Goal: Check status: Check status

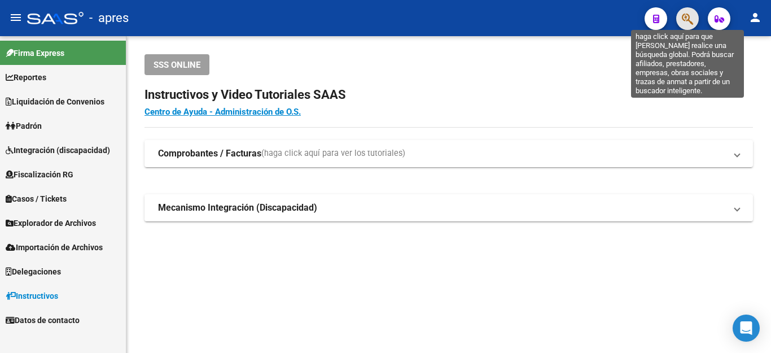
click at [686, 14] on icon "button" at bounding box center [686, 18] width 11 height 13
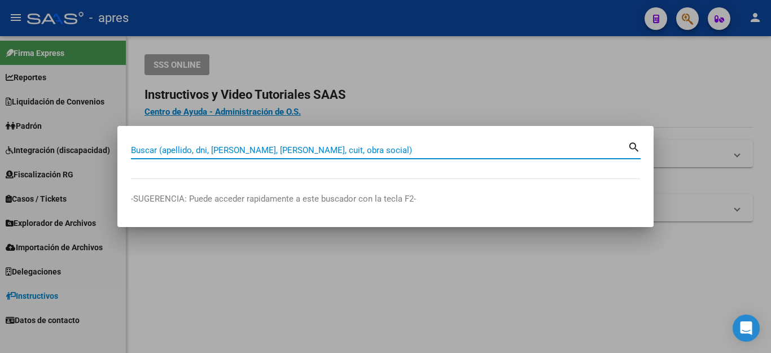
paste input "1-0360-0"
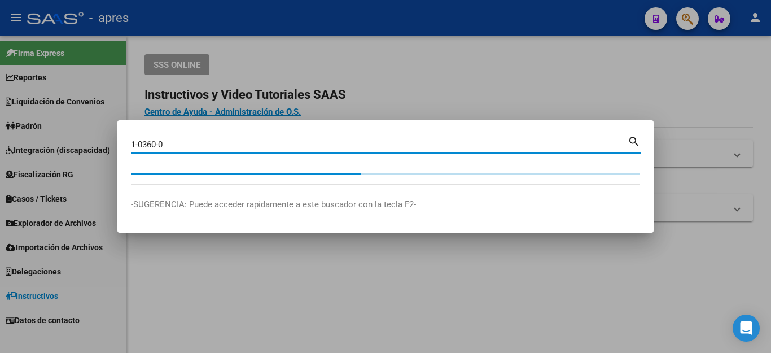
drag, startPoint x: 246, startPoint y: 139, endPoint x: 37, endPoint y: 129, distance: 208.9
click at [42, 130] on div "1-0360-0 Buscar (apellido, dni, cuil, nro traspaso, cuit, obra social) search -…" at bounding box center [385, 176] width 771 height 353
paste input "27436004597"
type input "27436004597"
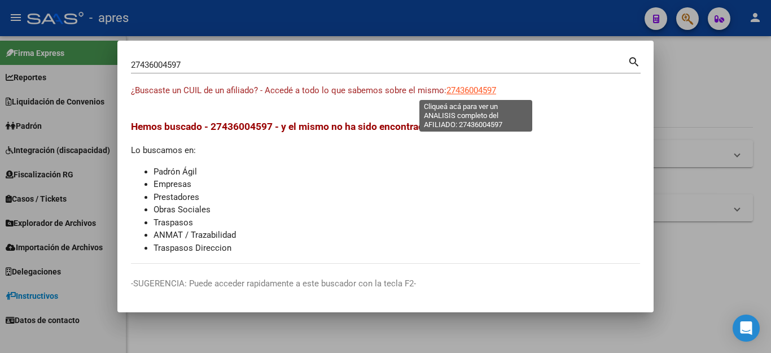
click at [486, 85] on span "27436004597" at bounding box center [471, 90] width 50 height 10
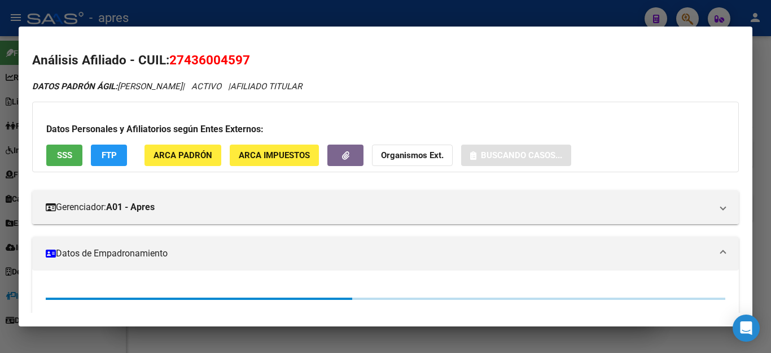
scroll to position [162, 0]
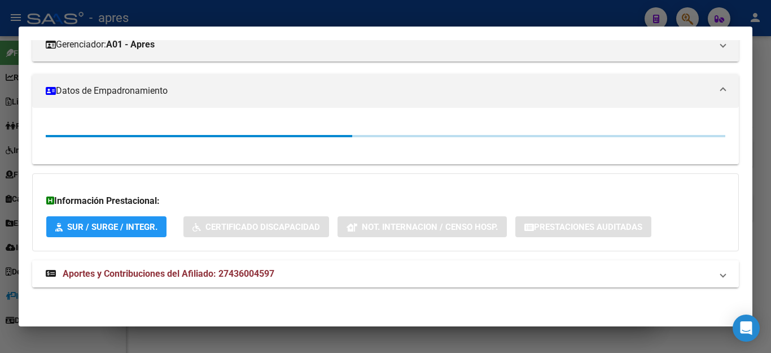
click at [148, 272] on span "Aportes y Contribuciones del Afiliado: 27436004597" at bounding box center [169, 273] width 212 height 11
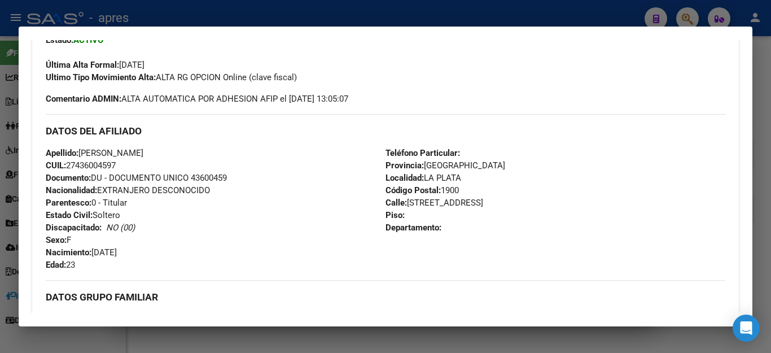
scroll to position [388, 0]
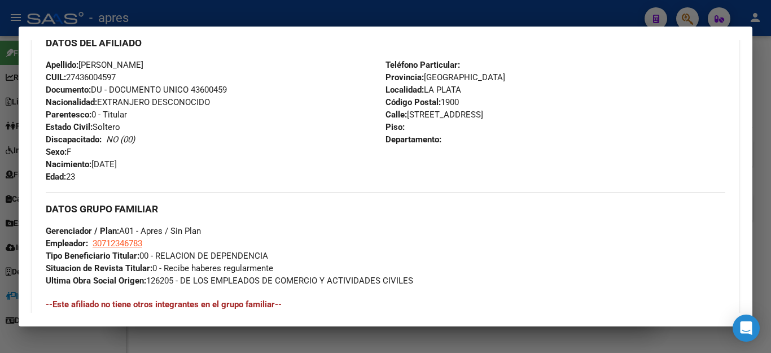
drag, startPoint x: 254, startPoint y: 247, endPoint x: 576, endPoint y: 268, distance: 322.8
click at [576, 268] on div "DATOS GRUPO FAMILIAR Gerenciador / Plan: A01 - Apres / Sin Plan Empleador: 3071…" at bounding box center [385, 239] width 679 height 95
click at [363, 340] on div at bounding box center [385, 176] width 771 height 353
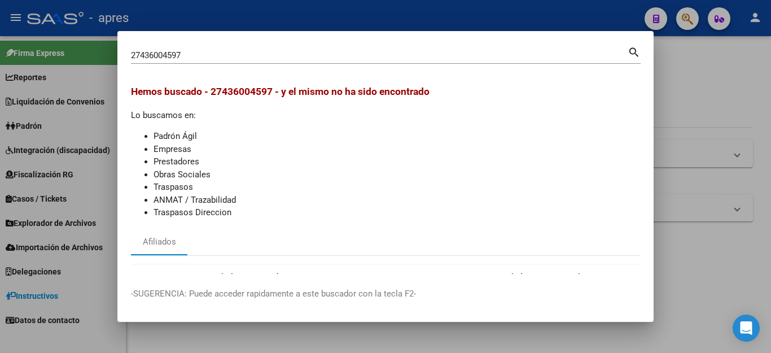
click at [697, 126] on div at bounding box center [385, 176] width 771 height 353
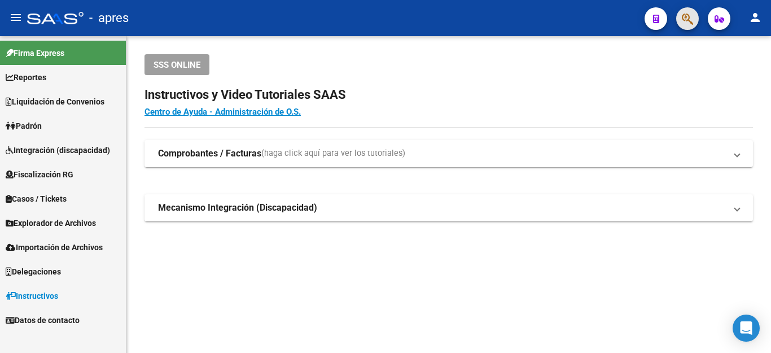
click at [680, 18] on button "button" at bounding box center [687, 18] width 23 height 23
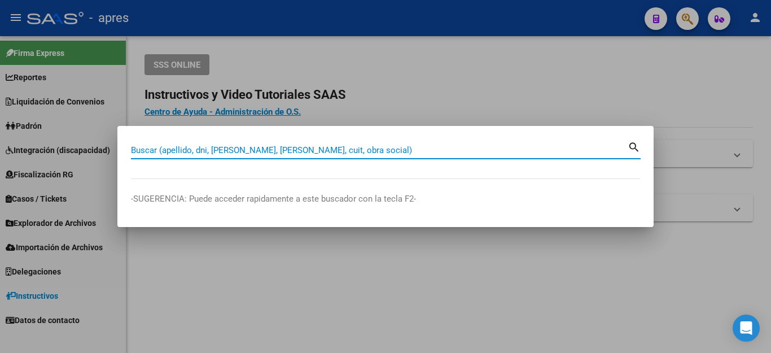
paste input "27436004597"
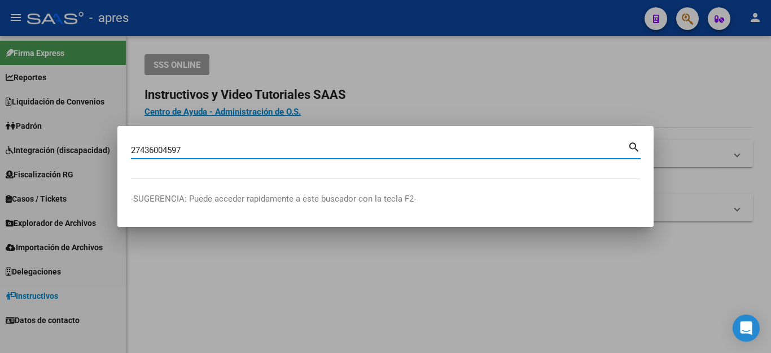
type input "27436004597"
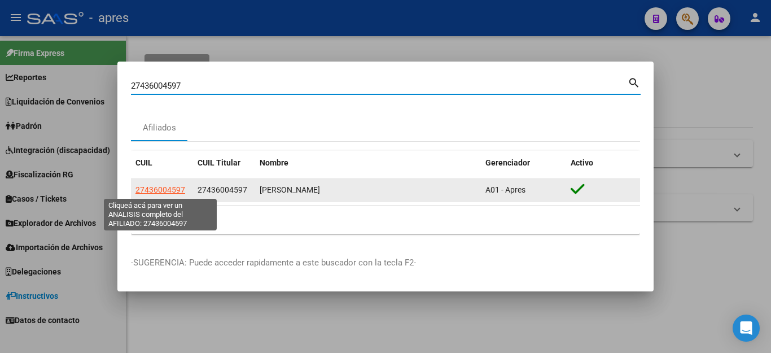
click at [178, 187] on span "27436004597" at bounding box center [160, 189] width 50 height 9
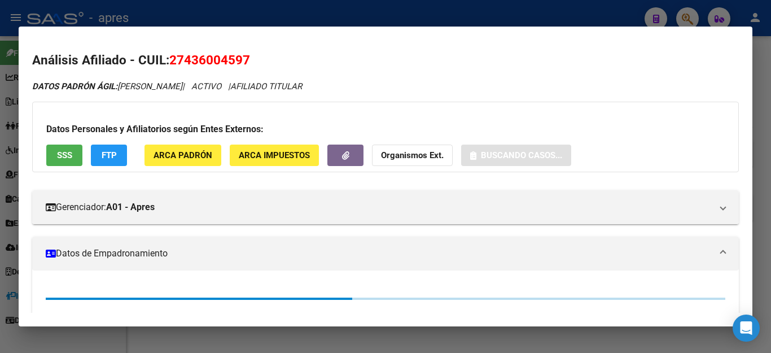
scroll to position [162, 0]
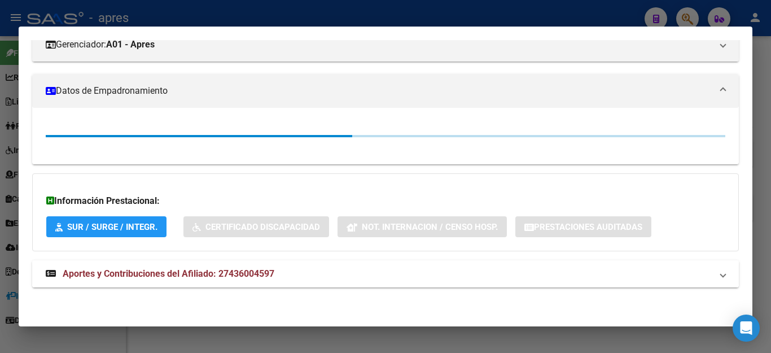
click at [189, 268] on span "Aportes y Contribuciones del Afiliado: 27436004597" at bounding box center [169, 273] width 212 height 11
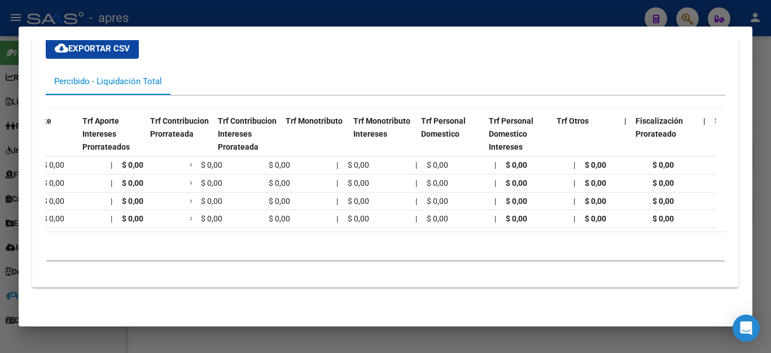
scroll to position [0, 0]
